Goal: Information Seeking & Learning: Learn about a topic

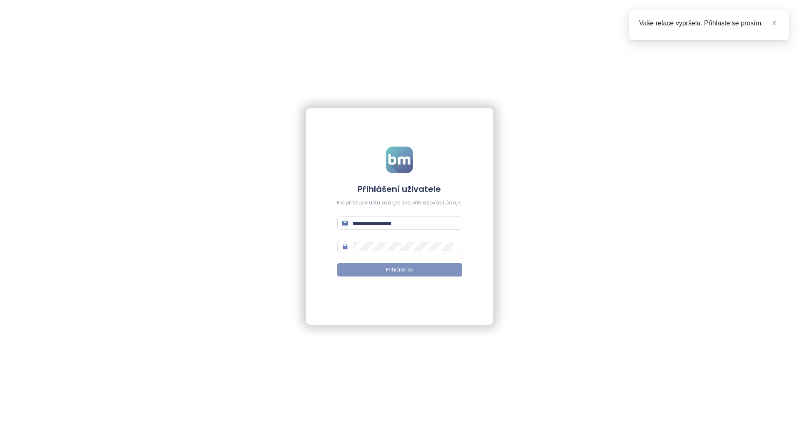
type input "**********"
click at [380, 271] on button "Přihlásit se" at bounding box center [399, 269] width 125 height 13
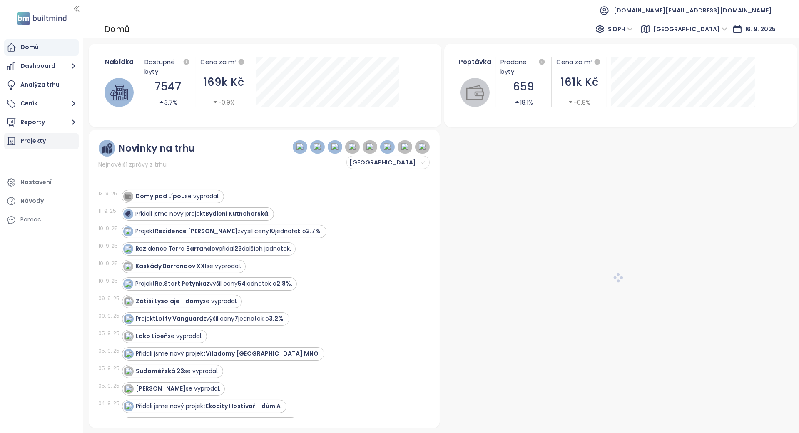
click at [57, 145] on div "Projekty" at bounding box center [41, 141] width 75 height 17
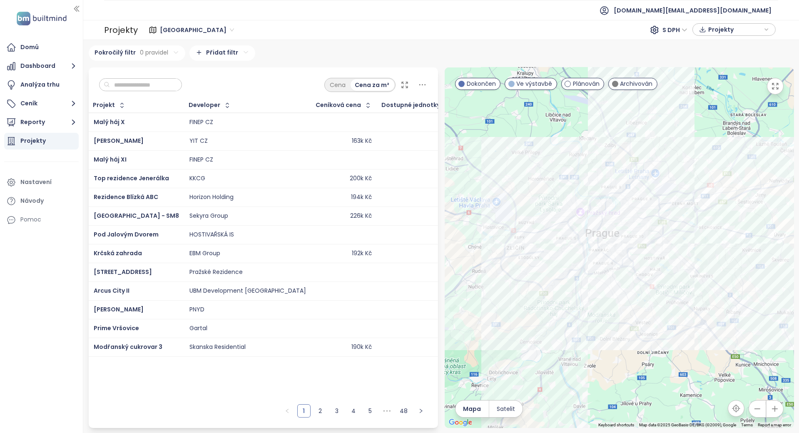
click at [120, 87] on input "text" at bounding box center [143, 85] width 67 height 12
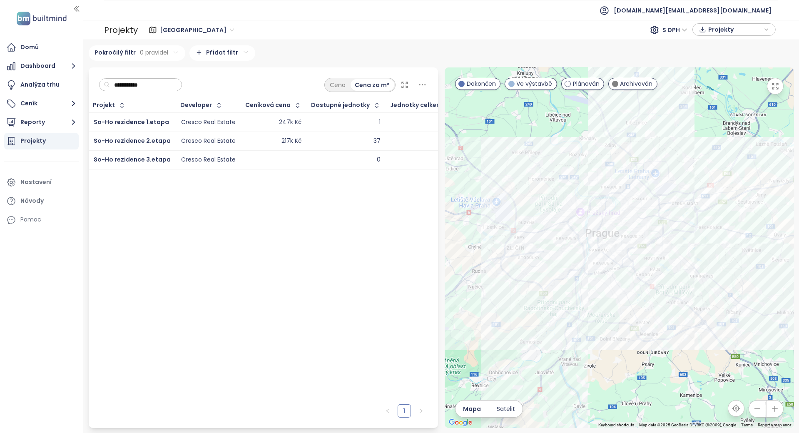
type input "**********"
drag, startPoint x: 159, startPoint y: 121, endPoint x: 164, endPoint y: 120, distance: 4.7
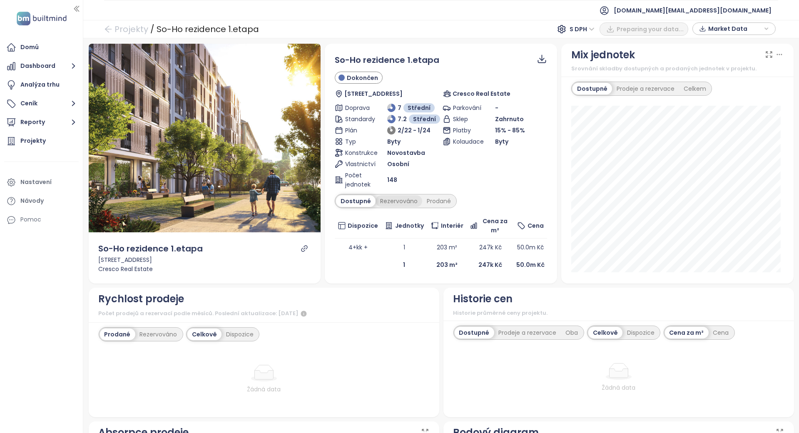
click at [383, 200] on div "Rezervováno" at bounding box center [398, 201] width 47 height 12
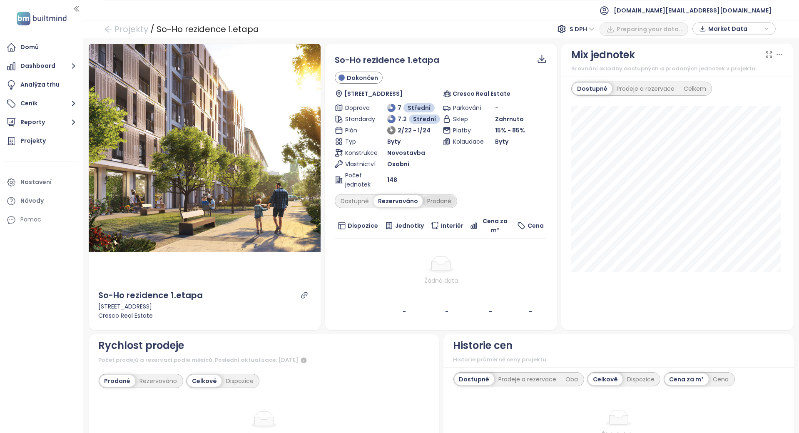
click at [438, 199] on div "Prodané" at bounding box center [438, 201] width 33 height 12
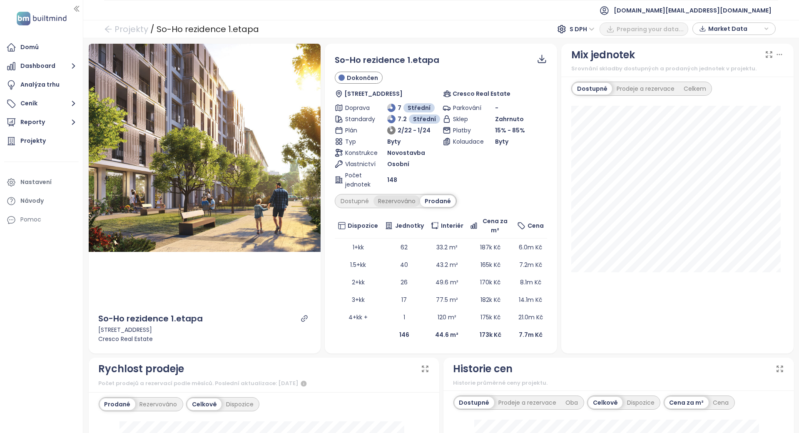
click at [385, 196] on div "Rezervováno" at bounding box center [396, 201] width 47 height 12
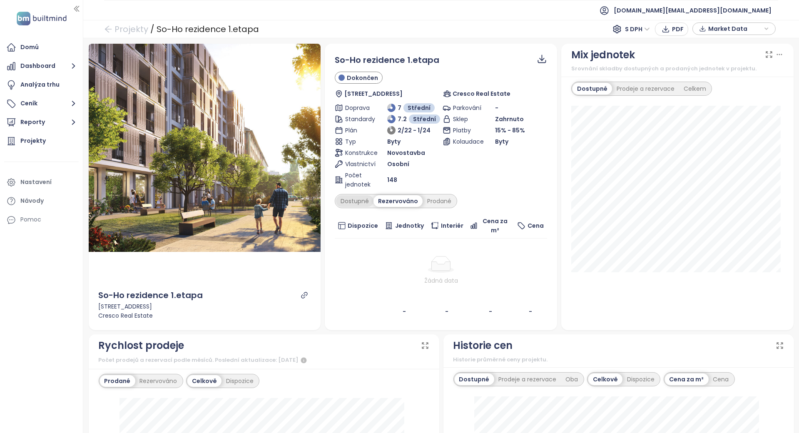
click at [367, 200] on div "Dostupné" at bounding box center [354, 201] width 37 height 12
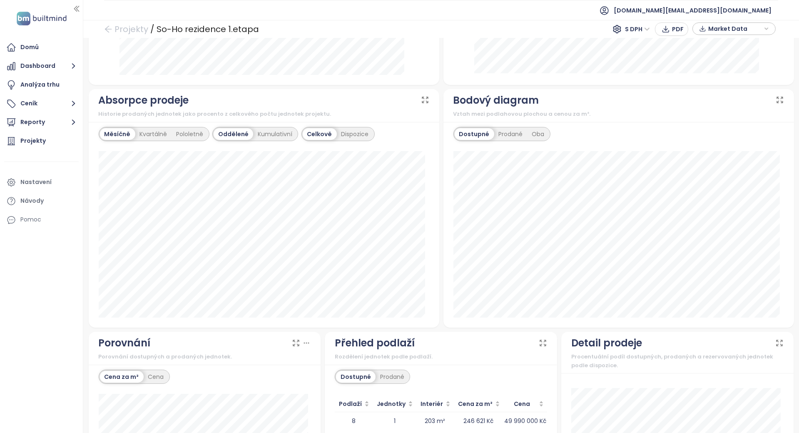
scroll to position [584, 0]
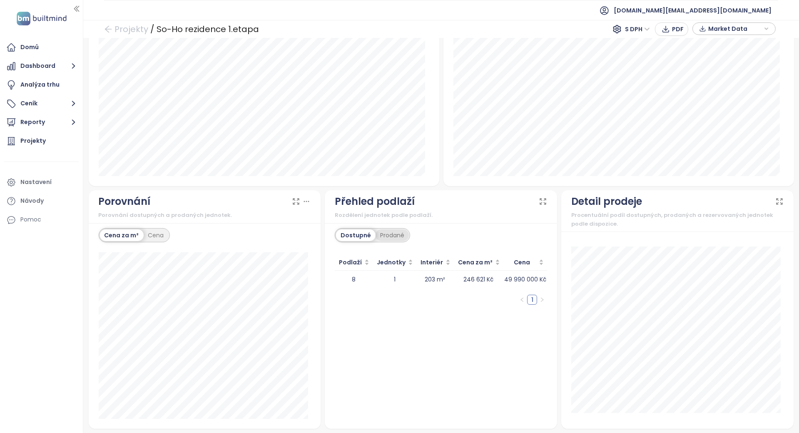
click at [385, 233] on div "Prodané" at bounding box center [391, 235] width 33 height 12
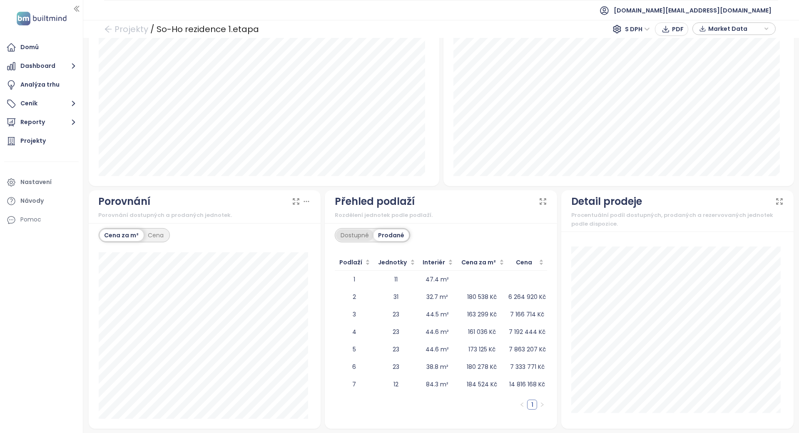
click at [365, 230] on div "Dostupné" at bounding box center [354, 235] width 37 height 12
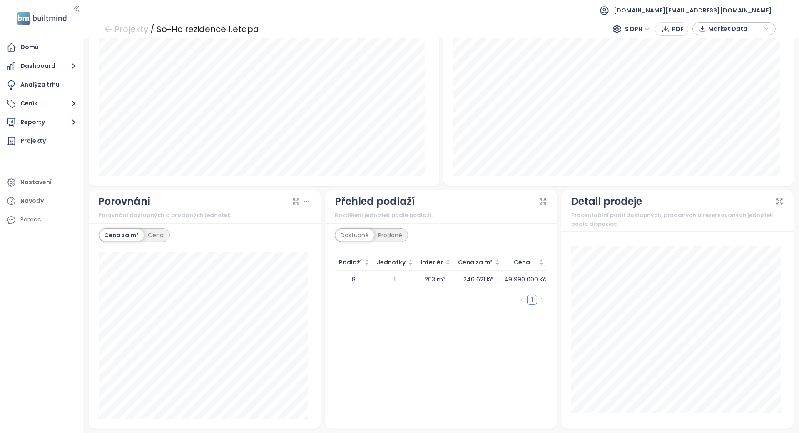
click at [380, 230] on div "Prodané" at bounding box center [389, 235] width 33 height 12
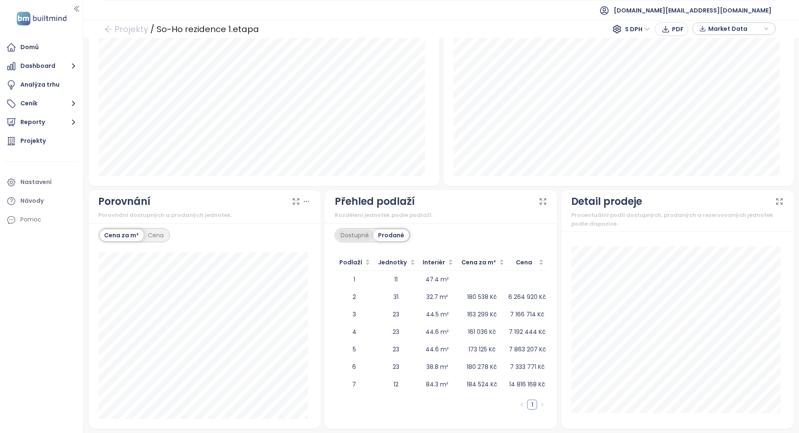
click at [349, 229] on div "Dostupné" at bounding box center [354, 235] width 37 height 12
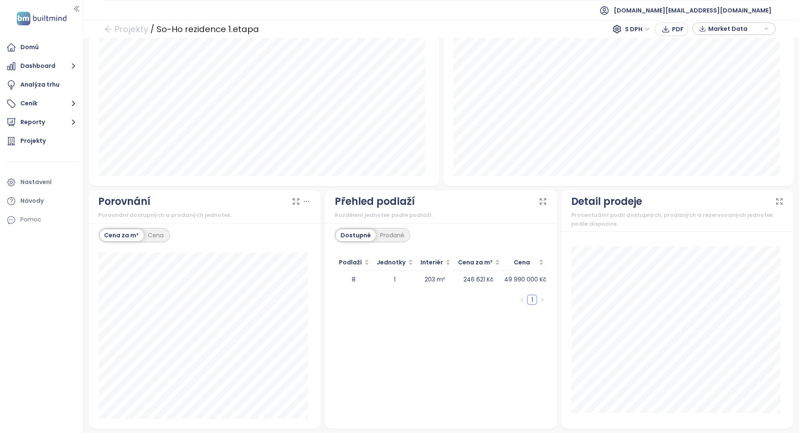
click at [375, 228] on div "Dostupné Prodané" at bounding box center [372, 235] width 75 height 14
click at [378, 236] on div "Prodané" at bounding box center [391, 235] width 33 height 12
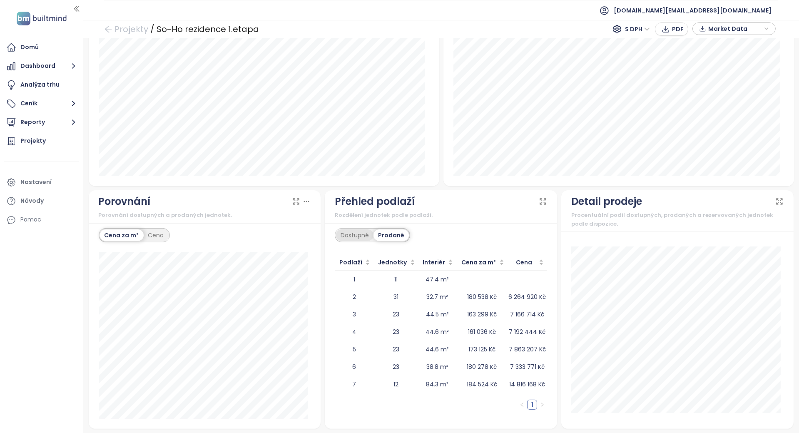
click at [355, 229] on div "Dostupné" at bounding box center [354, 235] width 37 height 12
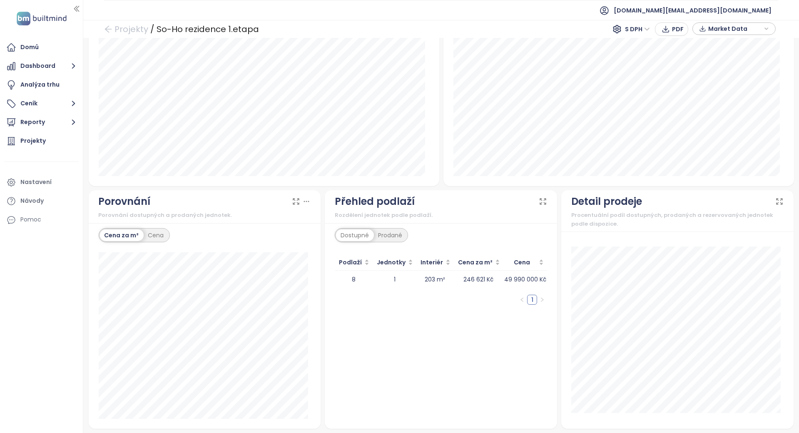
click at [378, 232] on div "Prodané" at bounding box center [389, 235] width 33 height 12
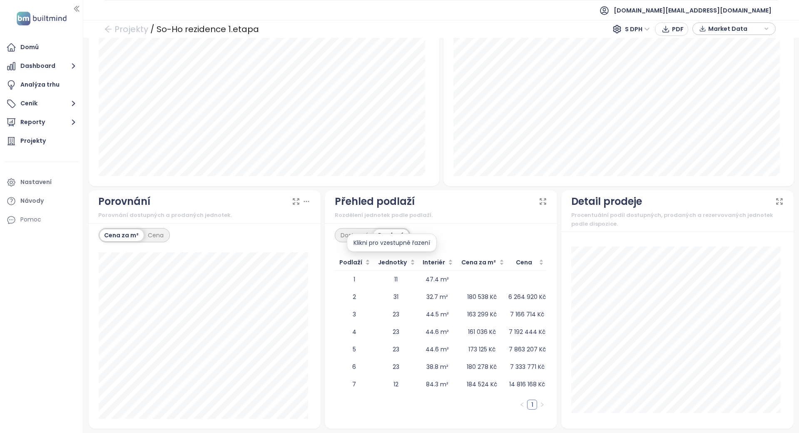
click at [356, 234] on div "Klikni pro vzestupné řazení" at bounding box center [392, 243] width 90 height 18
click at [375, 235] on div "Prodané" at bounding box center [390, 235] width 35 height 12
click at [367, 234] on div "Dostupné" at bounding box center [354, 235] width 37 height 12
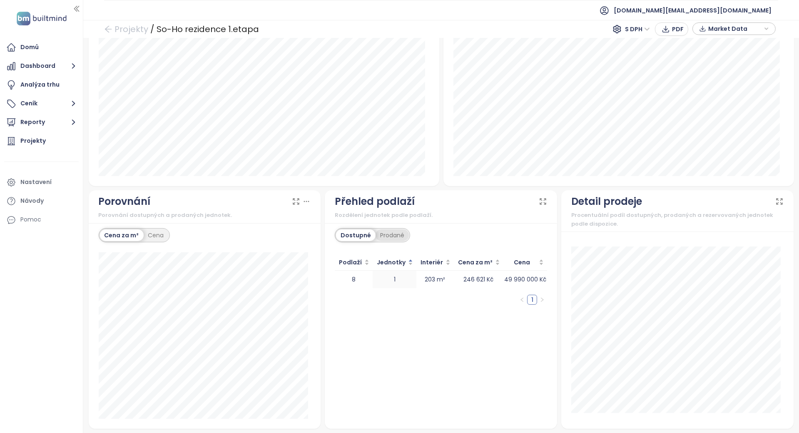
click at [375, 233] on div "Prodané" at bounding box center [391, 235] width 33 height 12
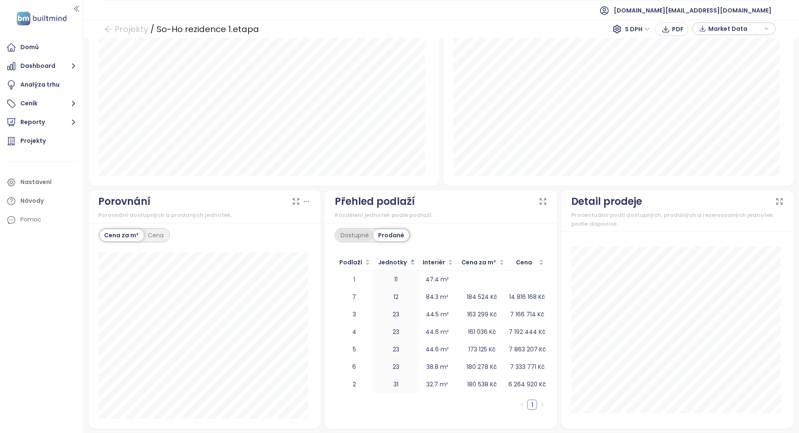
click at [352, 231] on div "Dostupné" at bounding box center [354, 235] width 37 height 12
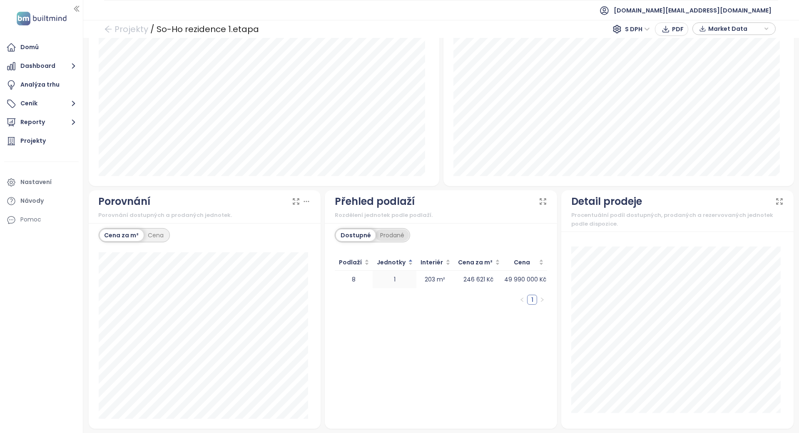
click at [375, 229] on div "Prodané" at bounding box center [391, 235] width 33 height 12
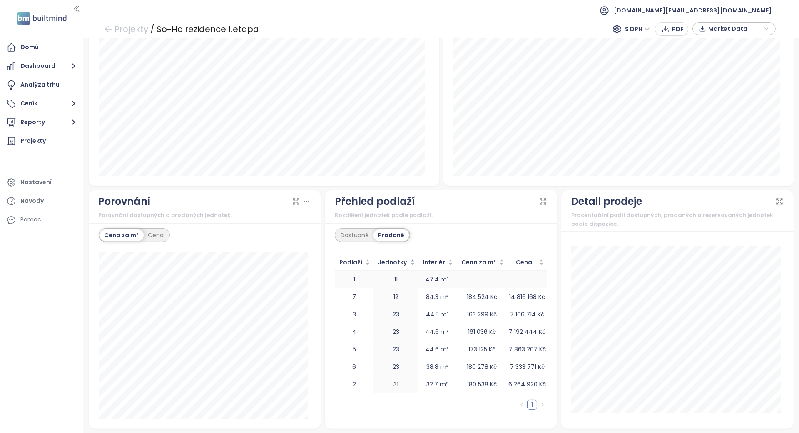
click at [351, 277] on td "1" at bounding box center [354, 279] width 39 height 17
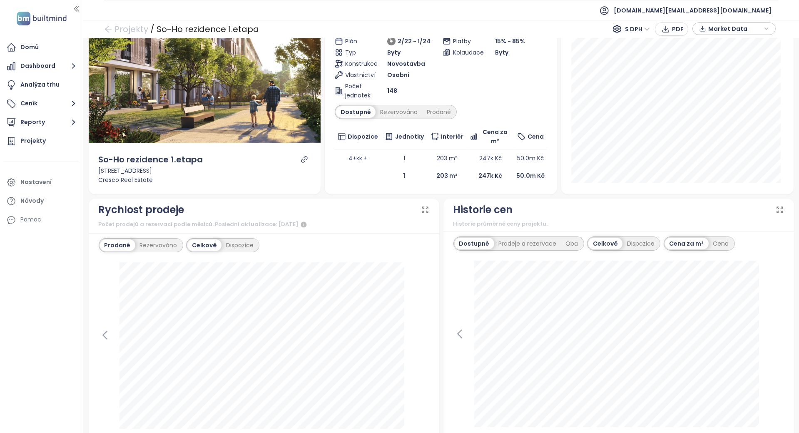
scroll to position [0, 0]
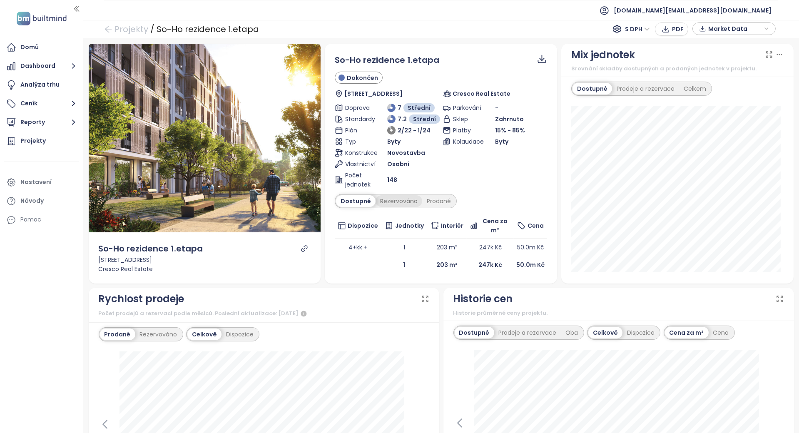
click at [386, 204] on div "Rezervováno" at bounding box center [398, 201] width 47 height 12
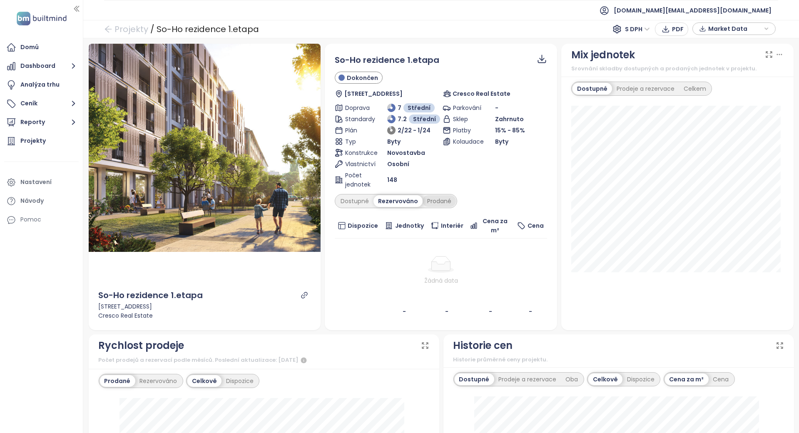
click at [433, 203] on div "Prodané" at bounding box center [438, 201] width 33 height 12
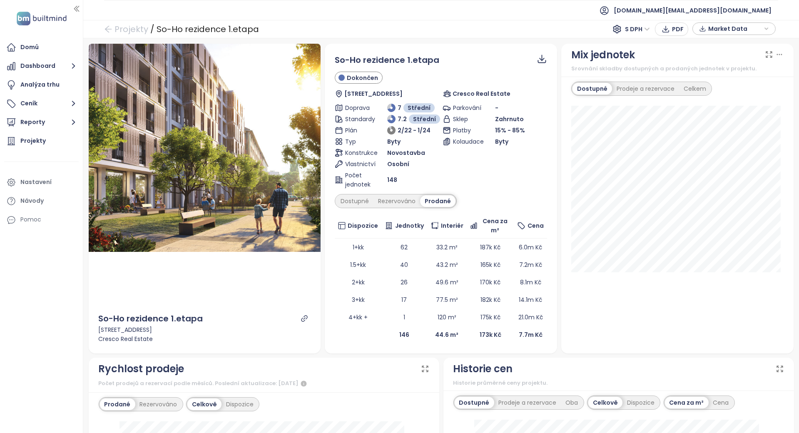
click at [451, 177] on div "Parkování - Sklep Zahrnuto Platby 15% - 85% Kolaudace Byty" at bounding box center [494, 146] width 104 height 86
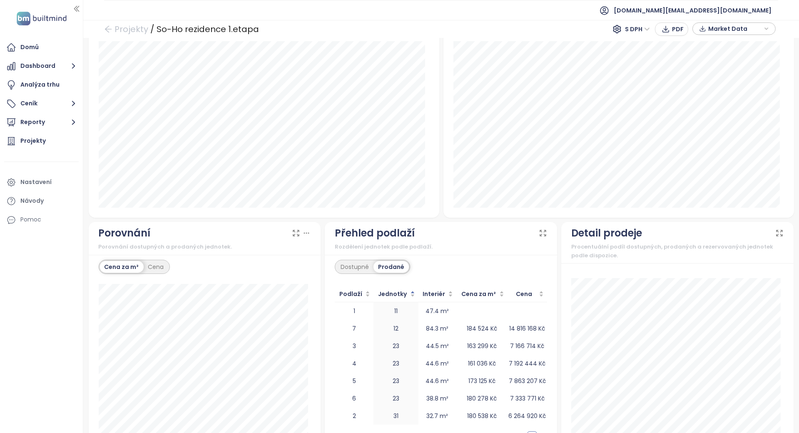
scroll to position [654, 0]
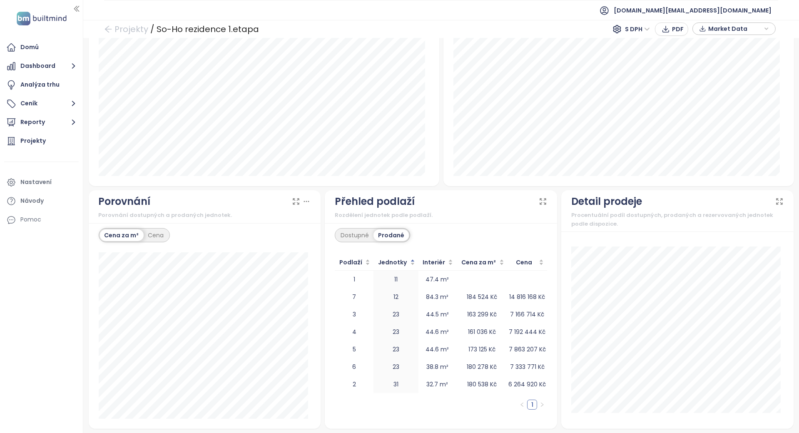
click at [437, 208] on div "Přehled podlaží" at bounding box center [441, 202] width 212 height 16
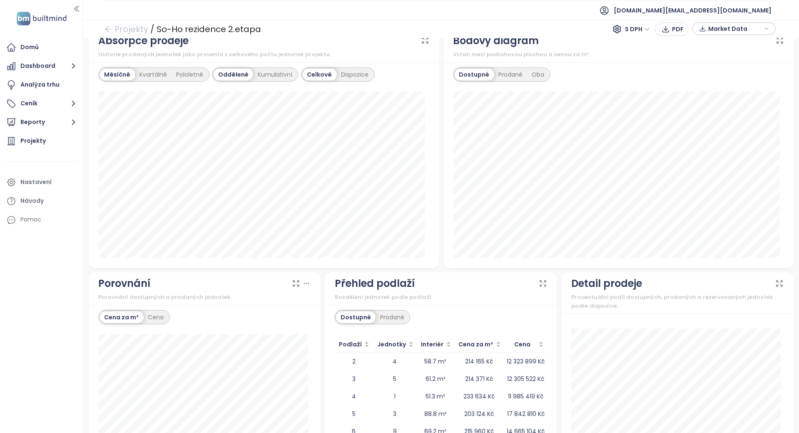
scroll to position [222, 0]
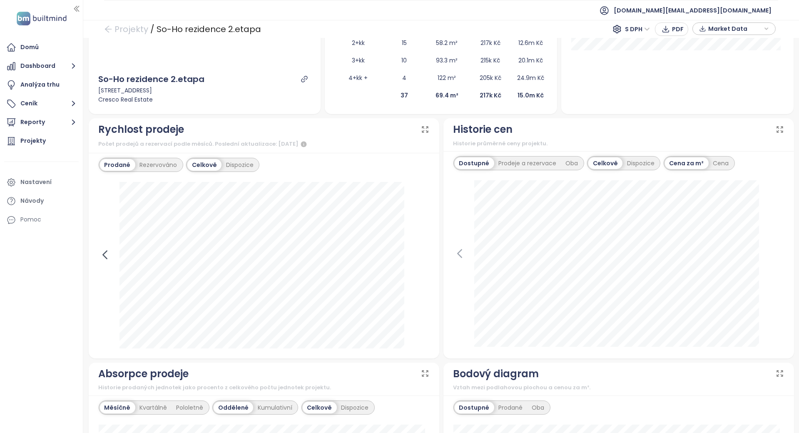
click at [104, 250] on icon at bounding box center [105, 254] width 12 height 12
click at [421, 255] on icon at bounding box center [423, 254] width 12 height 12
click at [530, 158] on div "Prodeje a rezervace" at bounding box center [527, 163] width 67 height 12
click at [642, 166] on div "Dispozice" at bounding box center [642, 163] width 37 height 12
click at [477, 158] on div "Dostupné" at bounding box center [473, 163] width 37 height 12
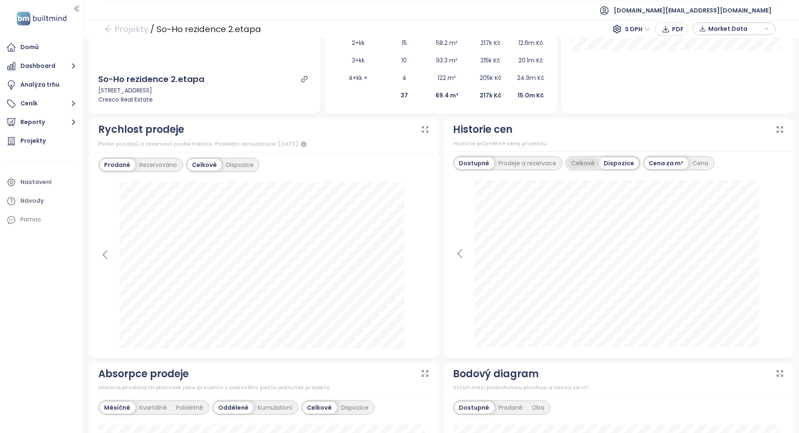
click at [569, 161] on div "Celkově" at bounding box center [582, 163] width 32 height 12
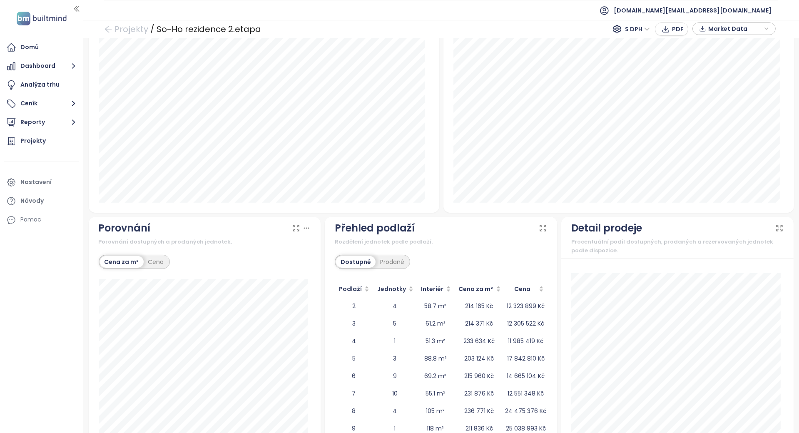
scroll to position [0, 0]
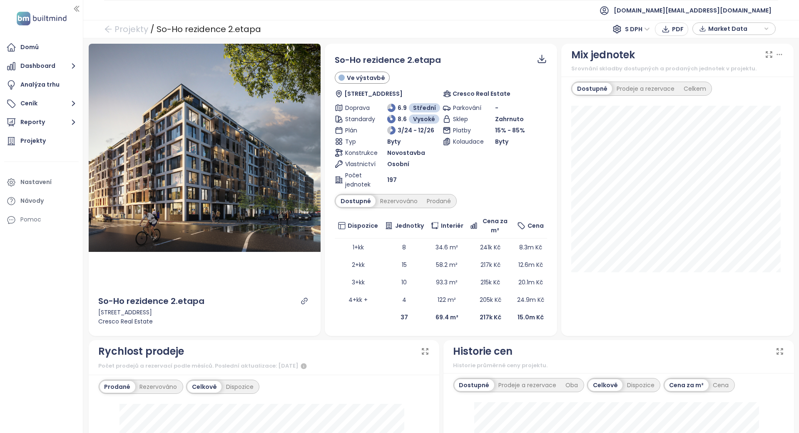
click at [487, 174] on div "Parkování - Sklep Zahrnuto Platby 15% - 85% Kolaudace Byty" at bounding box center [494, 146] width 104 height 86
